Goal: Task Accomplishment & Management: Manage account settings

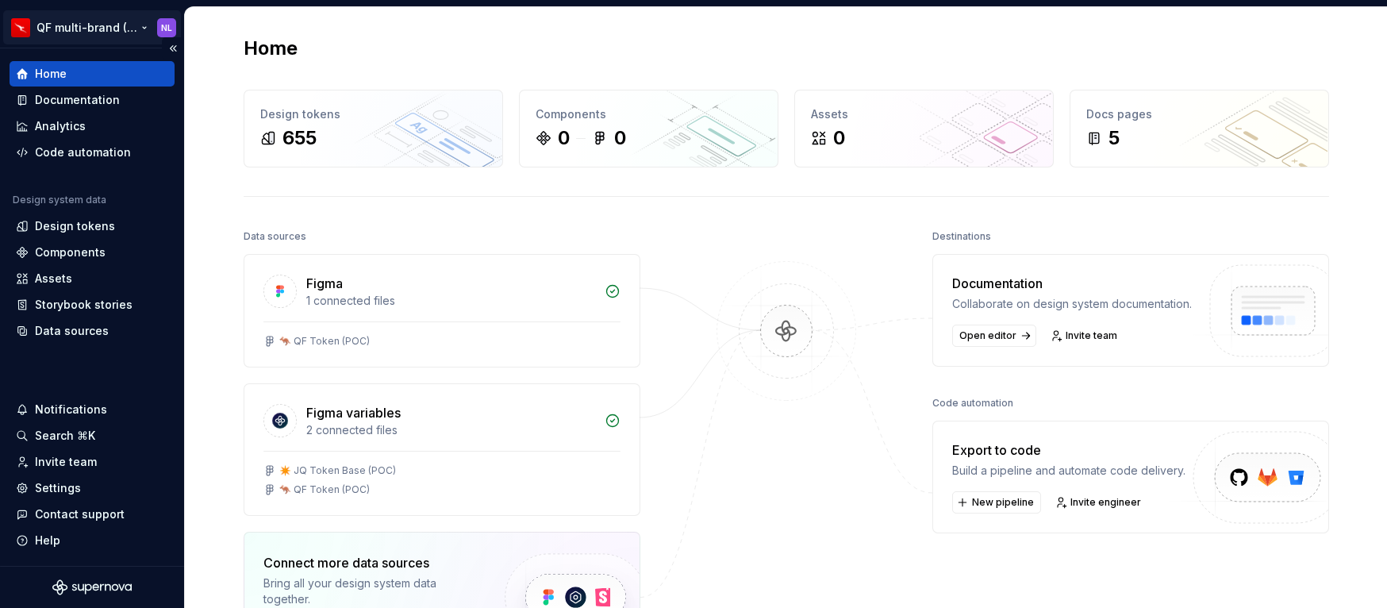
click at [140, 29] on html "QF multi-brand (Test) NL Home Documentation Analytics Code automation Design sy…" at bounding box center [693, 304] width 1387 height 608
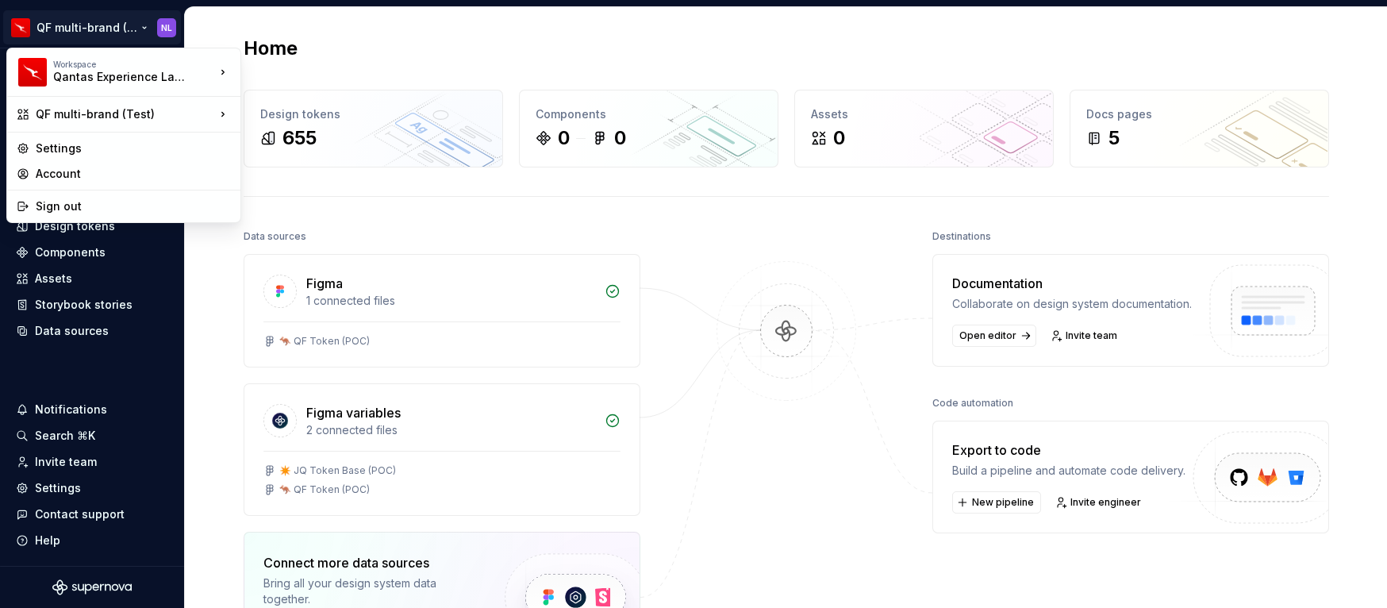
click at [337, 30] on html "QF multi-brand (Test) NL Home Documentation Analytics Code automation Design sy…" at bounding box center [693, 304] width 1387 height 608
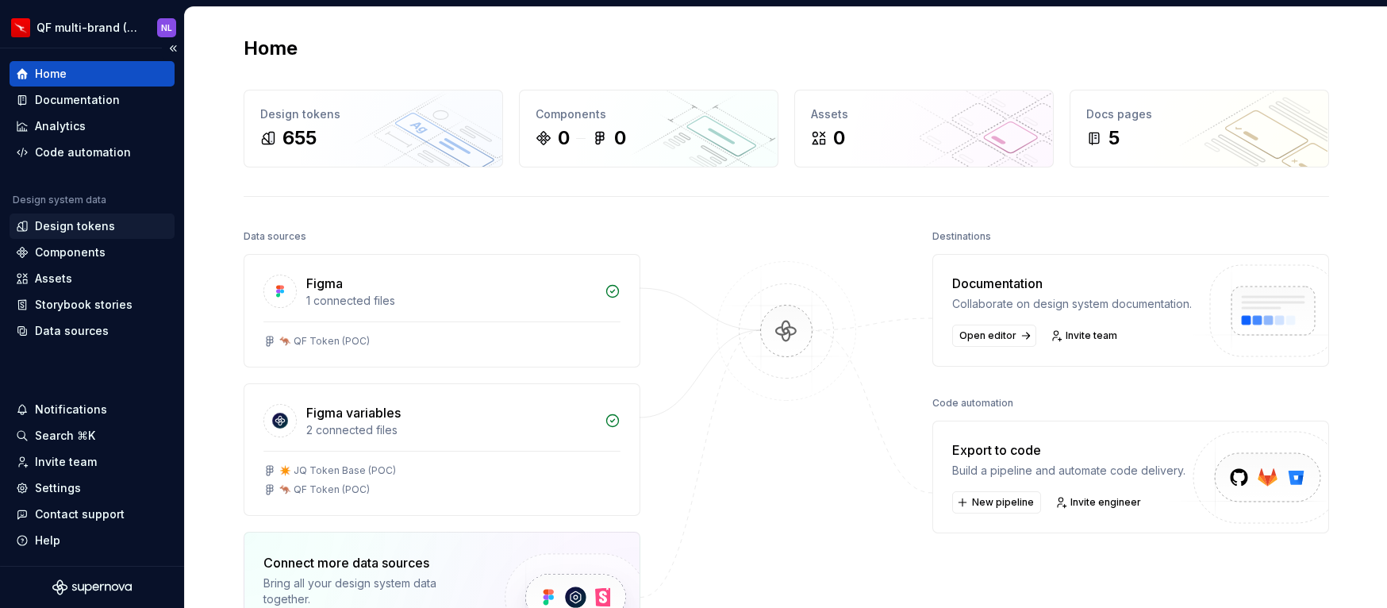
click at [102, 231] on div "Design tokens" at bounding box center [75, 226] width 80 height 16
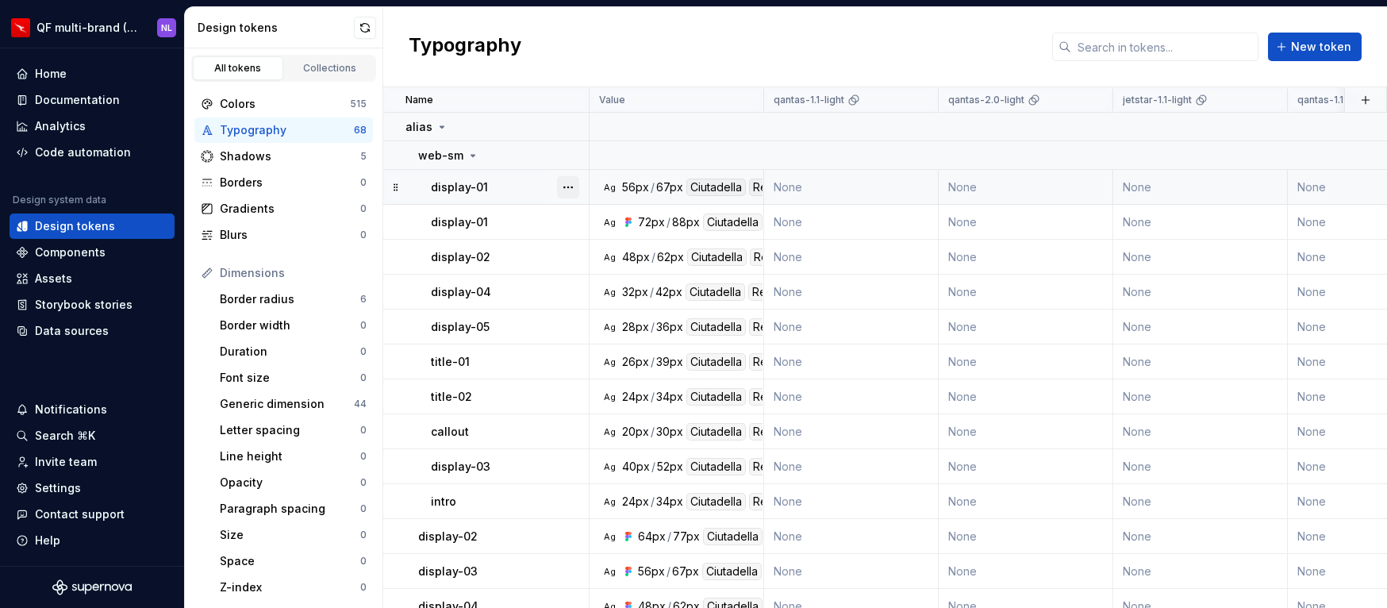
click at [568, 189] on button "button" at bounding box center [568, 187] width 22 height 22
click at [594, 275] on div "Delete token" at bounding box center [638, 276] width 103 height 16
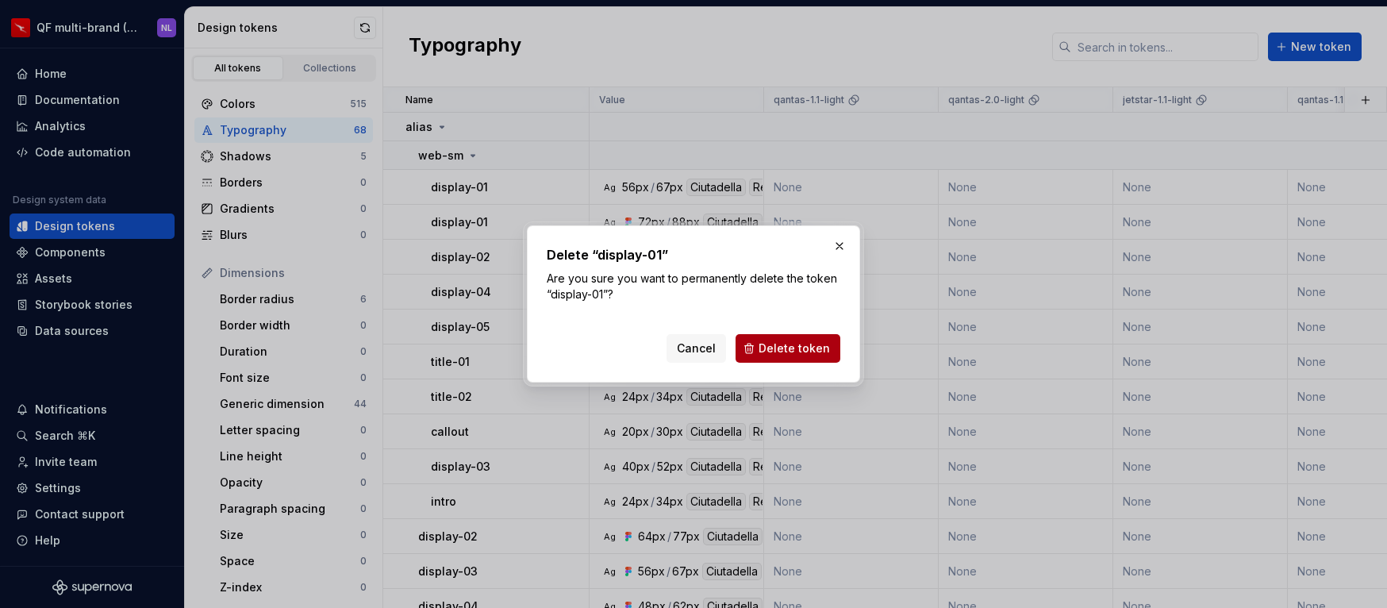
click at [827, 348] on span "Delete token" at bounding box center [794, 349] width 71 height 16
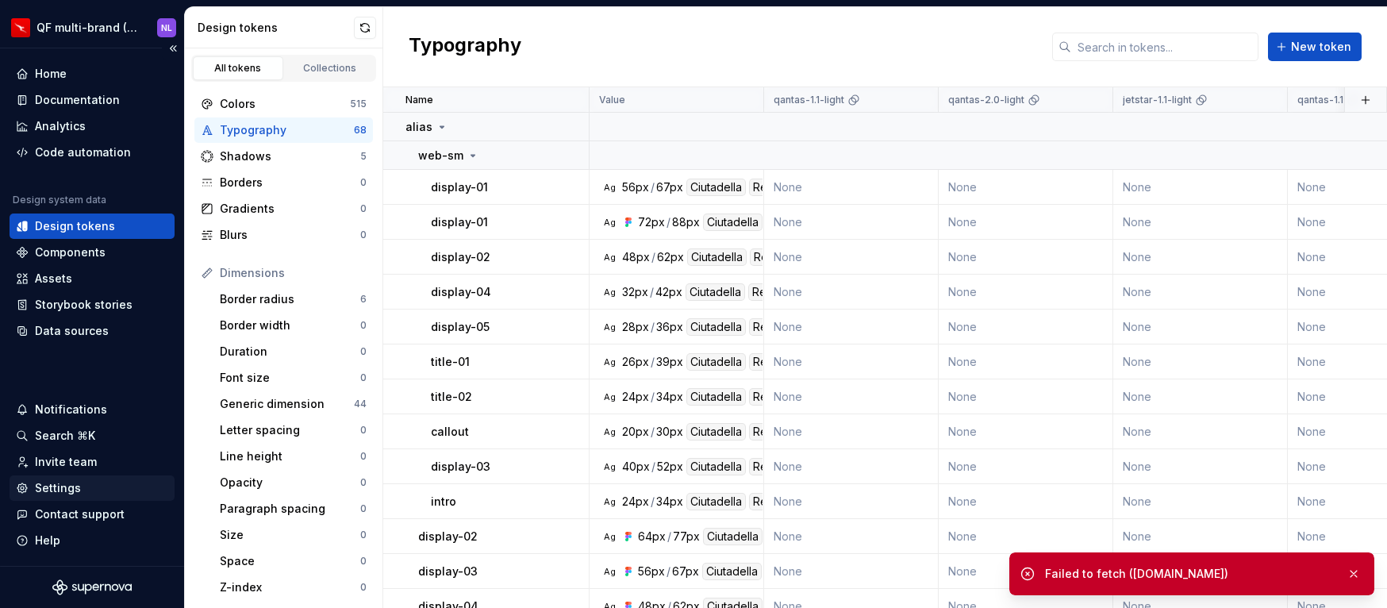
click at [79, 487] on div "Settings" at bounding box center [92, 488] width 152 height 16
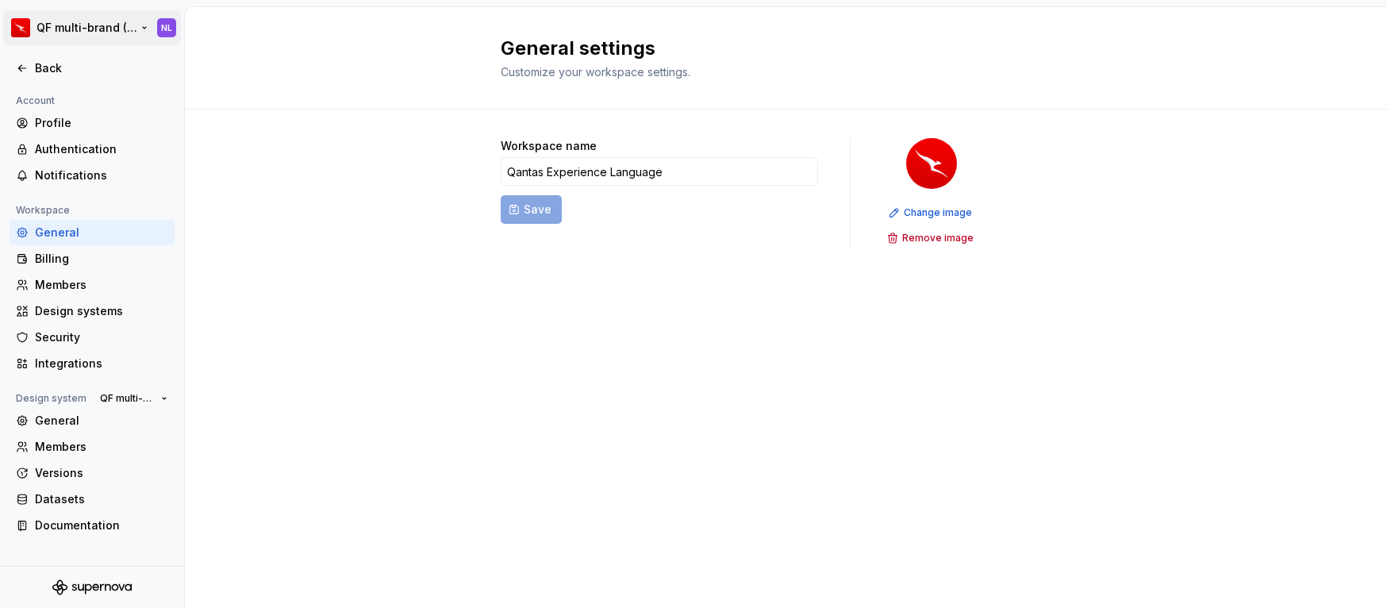
click at [128, 24] on html "QF multi-brand (Test) NL Back Account Profile Authentication Notifications Work…" at bounding box center [693, 304] width 1387 height 608
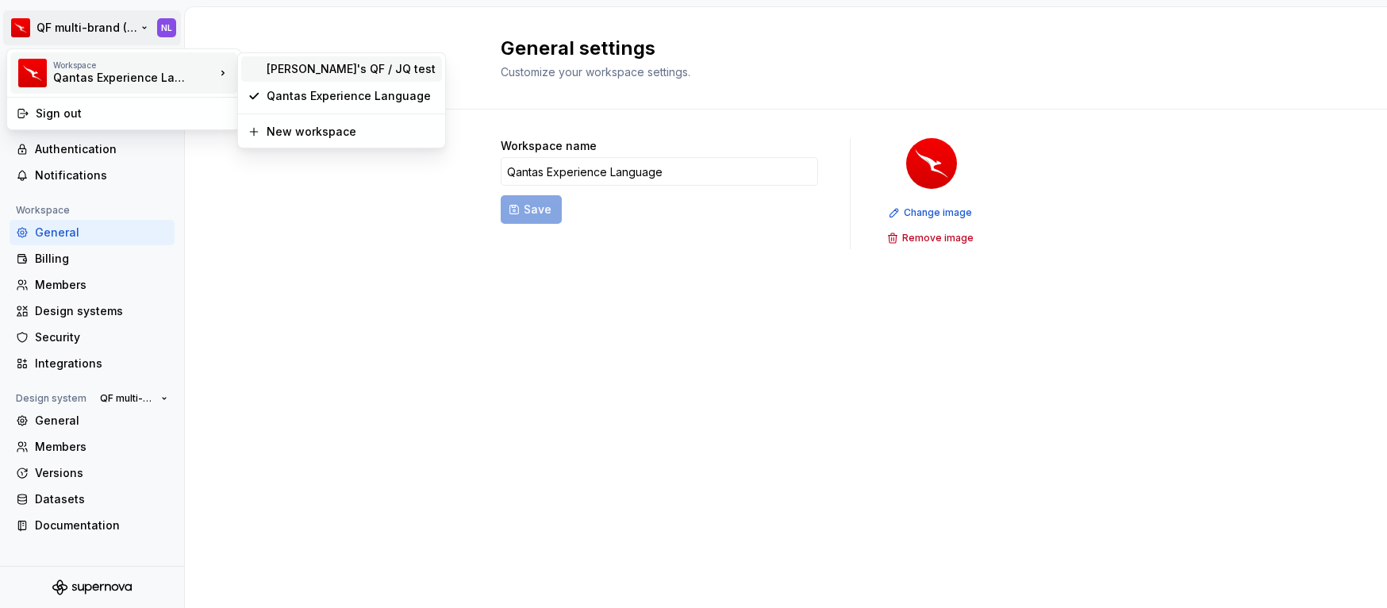
click at [290, 67] on div "[PERSON_NAME]'s QF / JQ test" at bounding box center [351, 69] width 169 height 16
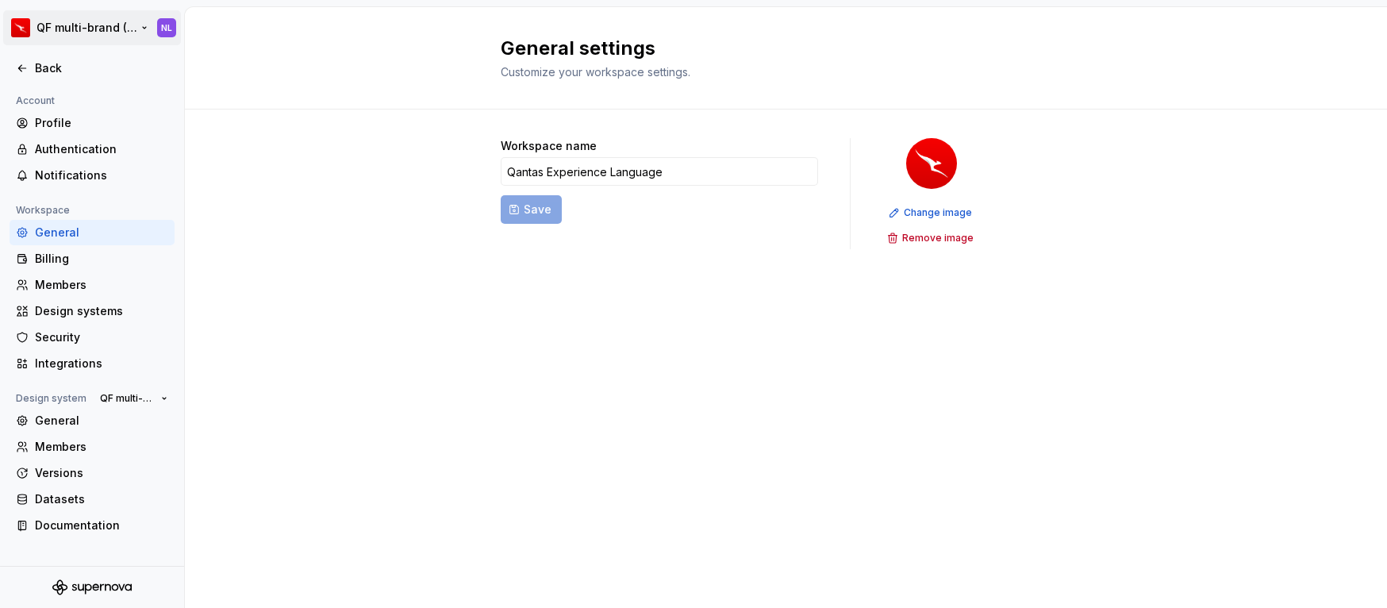
click at [147, 29] on html "QF multi-brand (Test) NL Back Account Profile Authentication Notifications Work…" at bounding box center [693, 304] width 1387 height 608
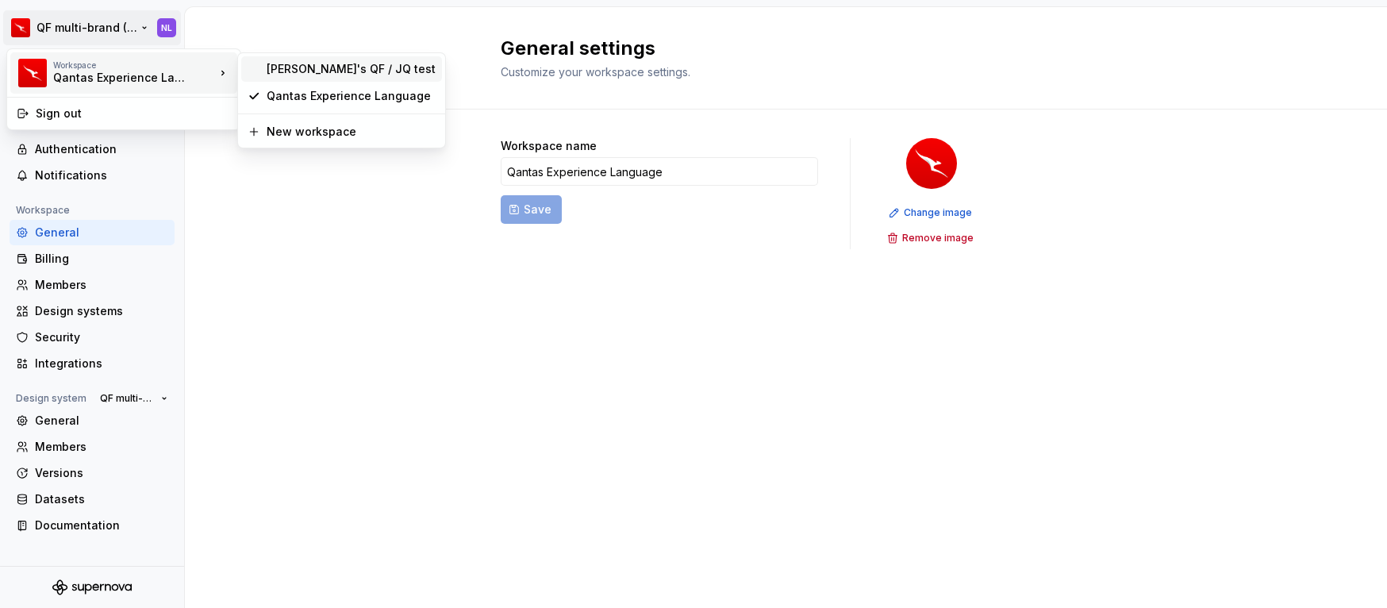
click at [320, 80] on div "[PERSON_NAME]'s QF / JQ test" at bounding box center [341, 68] width 201 height 25
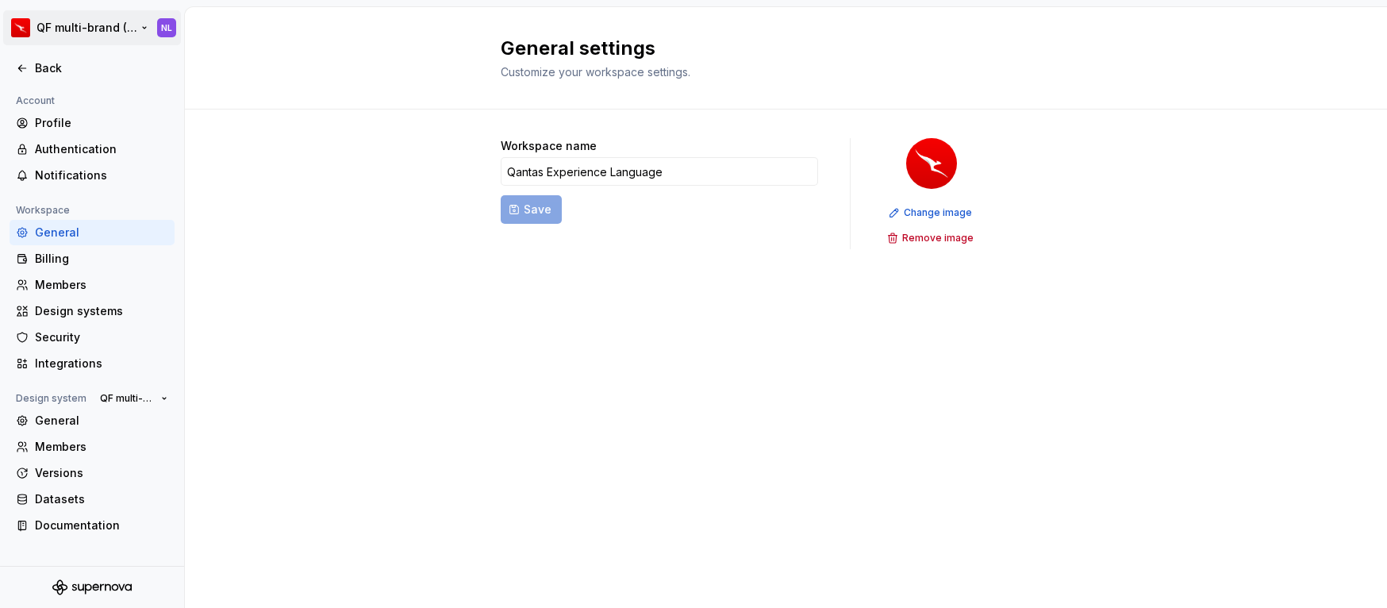
click at [113, 32] on html "QF multi-brand (Test) NL Back Account Profile Authentication Notifications Work…" at bounding box center [693, 304] width 1387 height 608
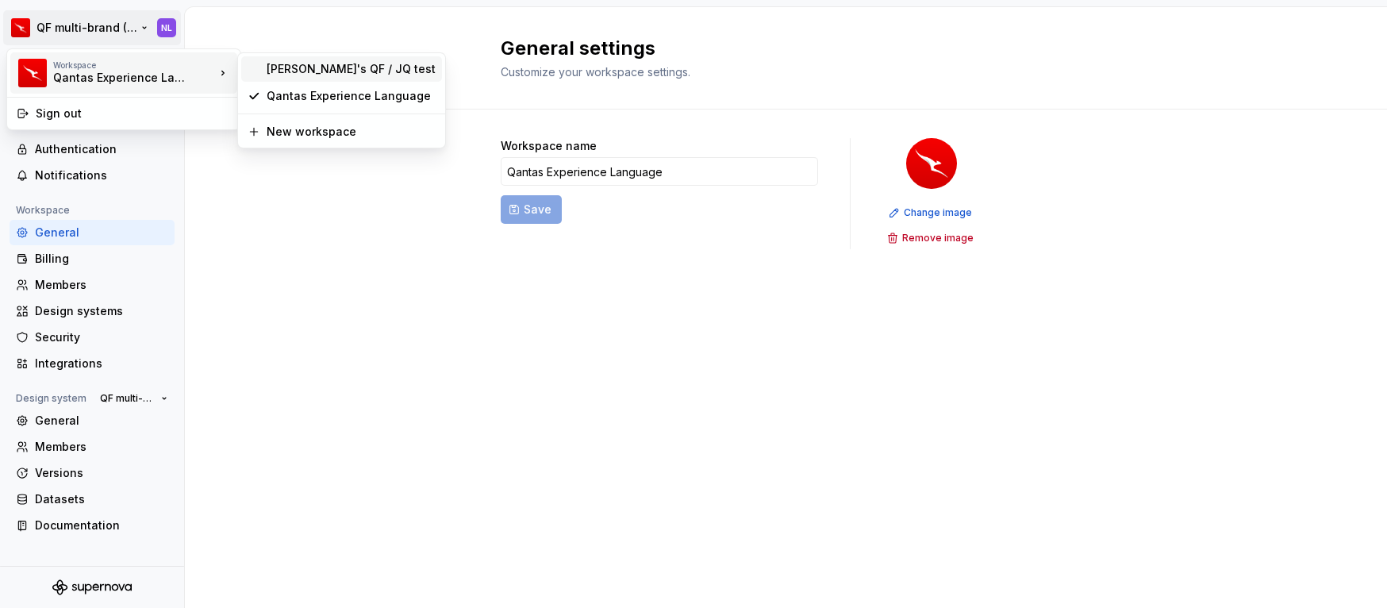
click at [292, 71] on div "[PERSON_NAME]'s QF / JQ test" at bounding box center [351, 69] width 169 height 16
